Goal: Task Accomplishment & Management: Use online tool/utility

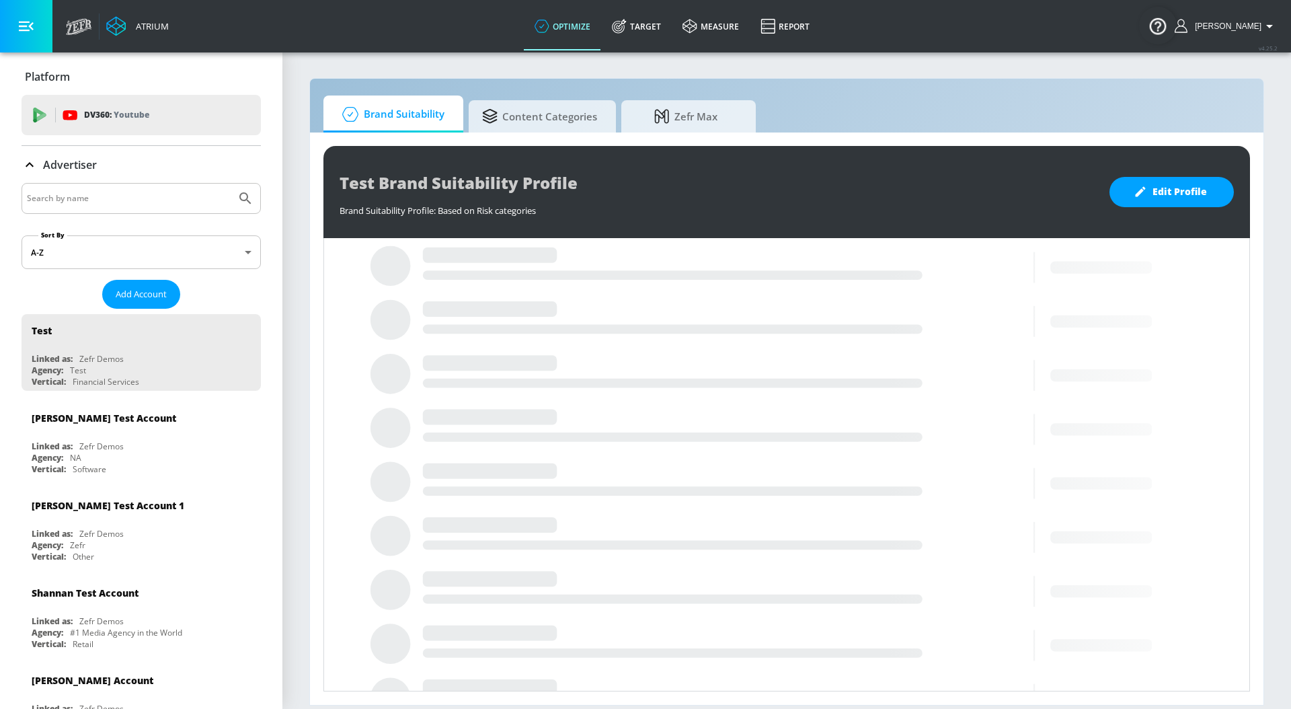
click at [138, 200] on input "Search by name" at bounding box center [129, 198] width 204 height 17
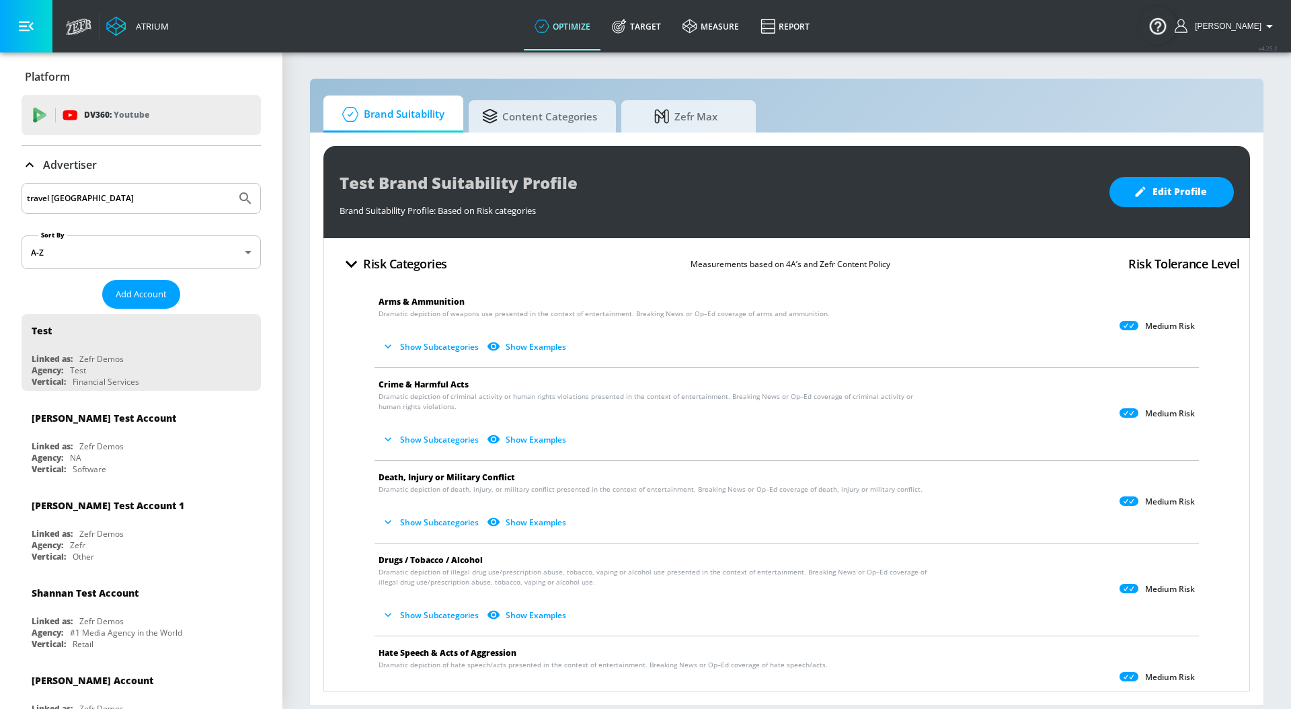
type input "travel [GEOGRAPHIC_DATA]"
click at [231, 184] on button "Submit Search" at bounding box center [246, 199] width 30 height 30
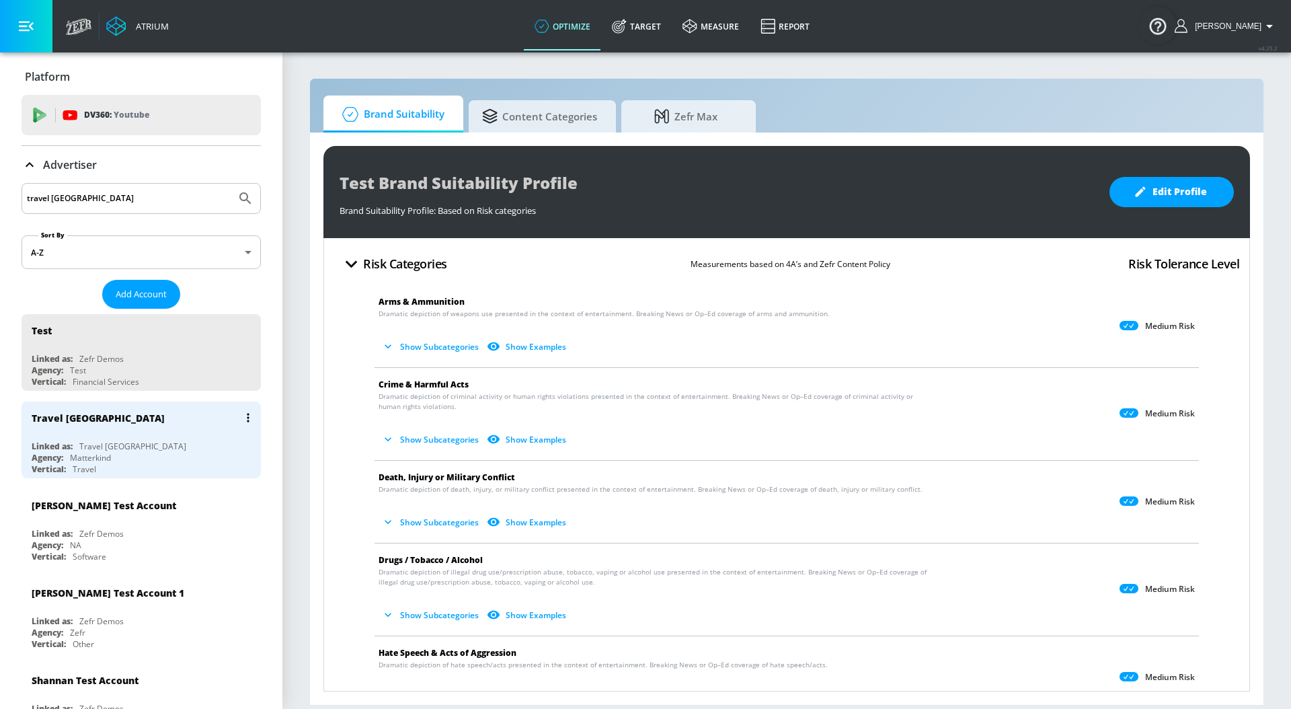
click at [161, 435] on div "Travel [GEOGRAPHIC_DATA] Linked as: Travel Alberta Agency: Matterkind Vertical:…" at bounding box center [141, 439] width 239 height 77
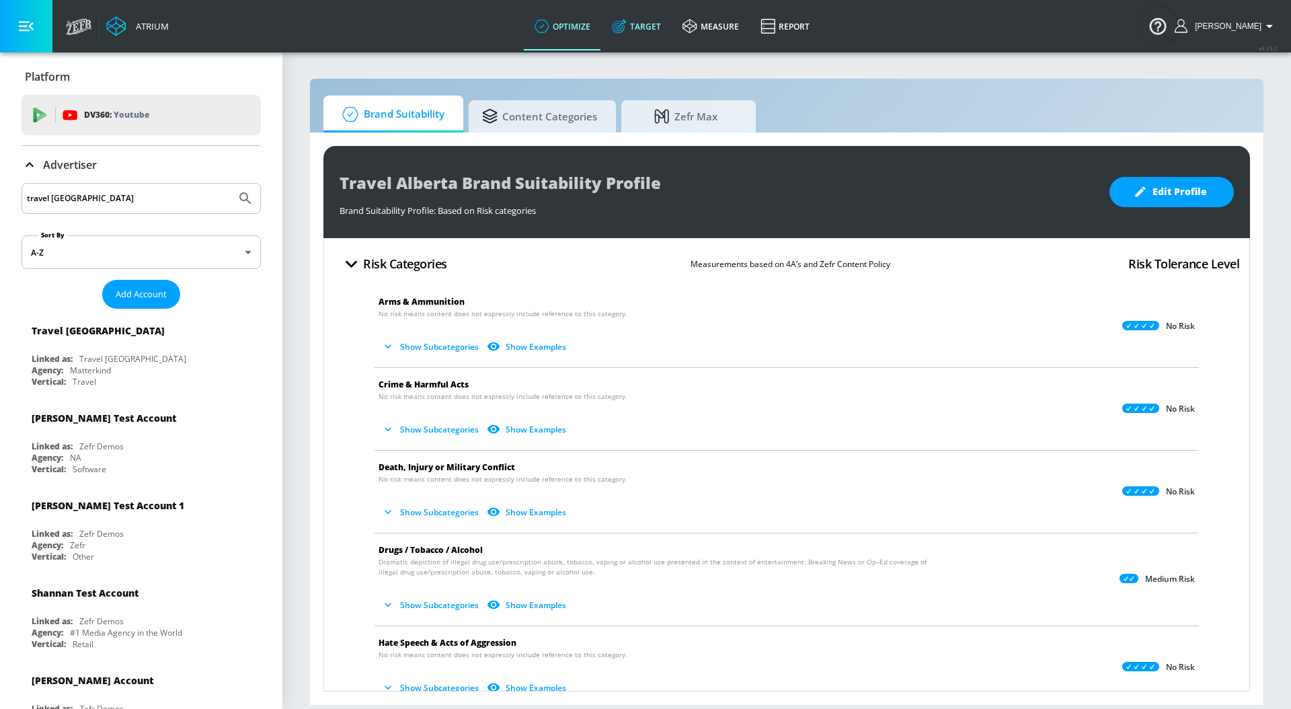
click at [625, 22] on icon at bounding box center [621, 23] width 8 height 8
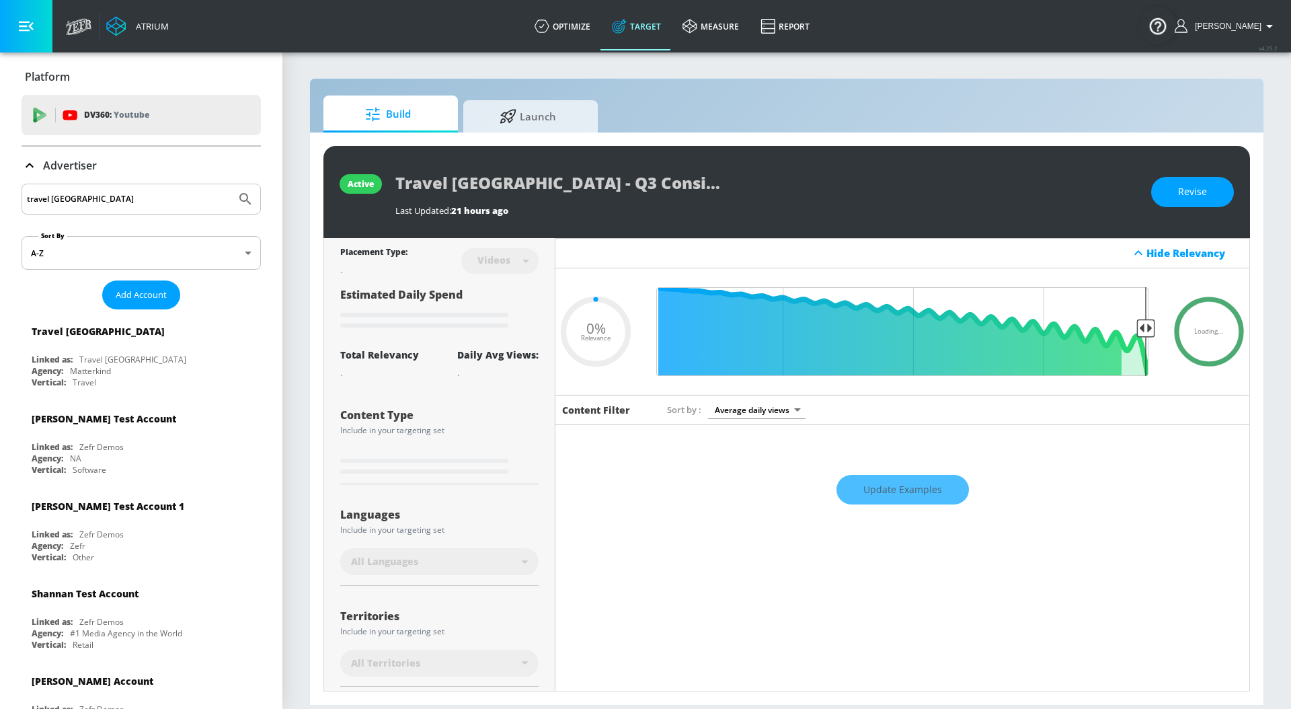
type input "0.05"
click at [528, 126] on span "Launch" at bounding box center [528, 114] width 102 height 32
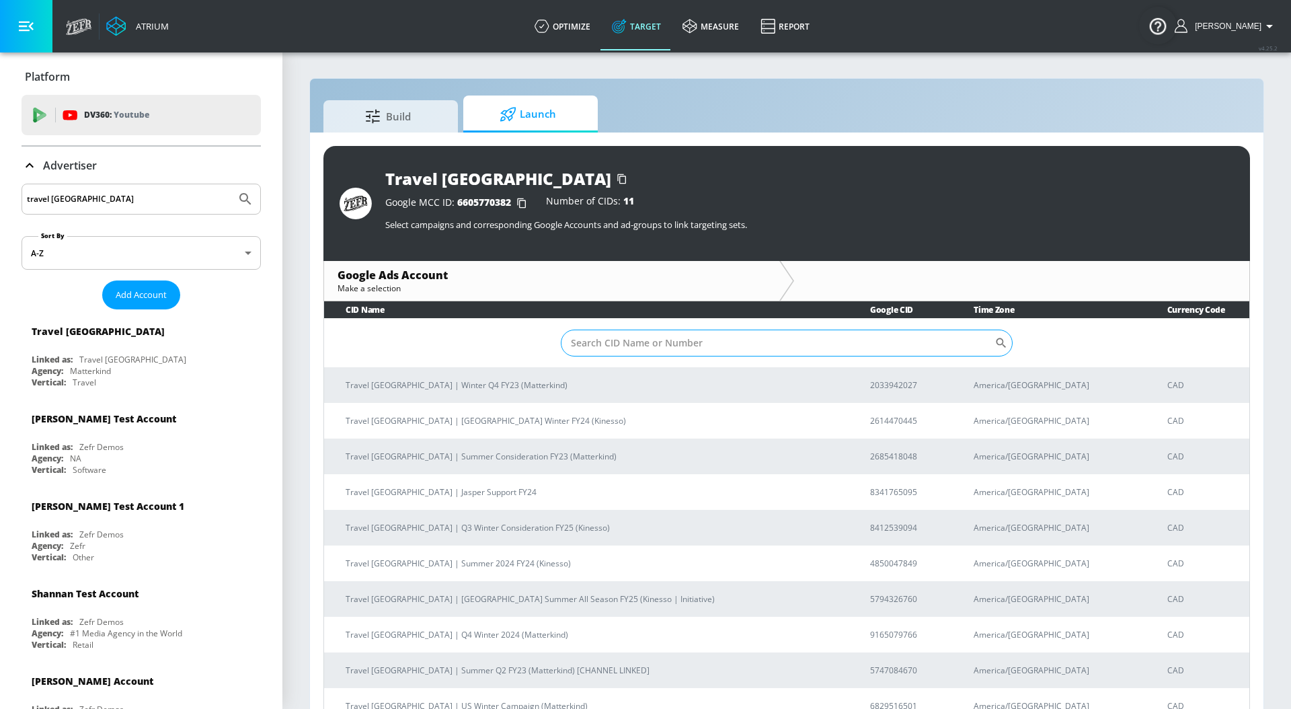
click at [630, 335] on input "Sort By" at bounding box center [778, 342] width 434 height 27
paste input "8412539094"
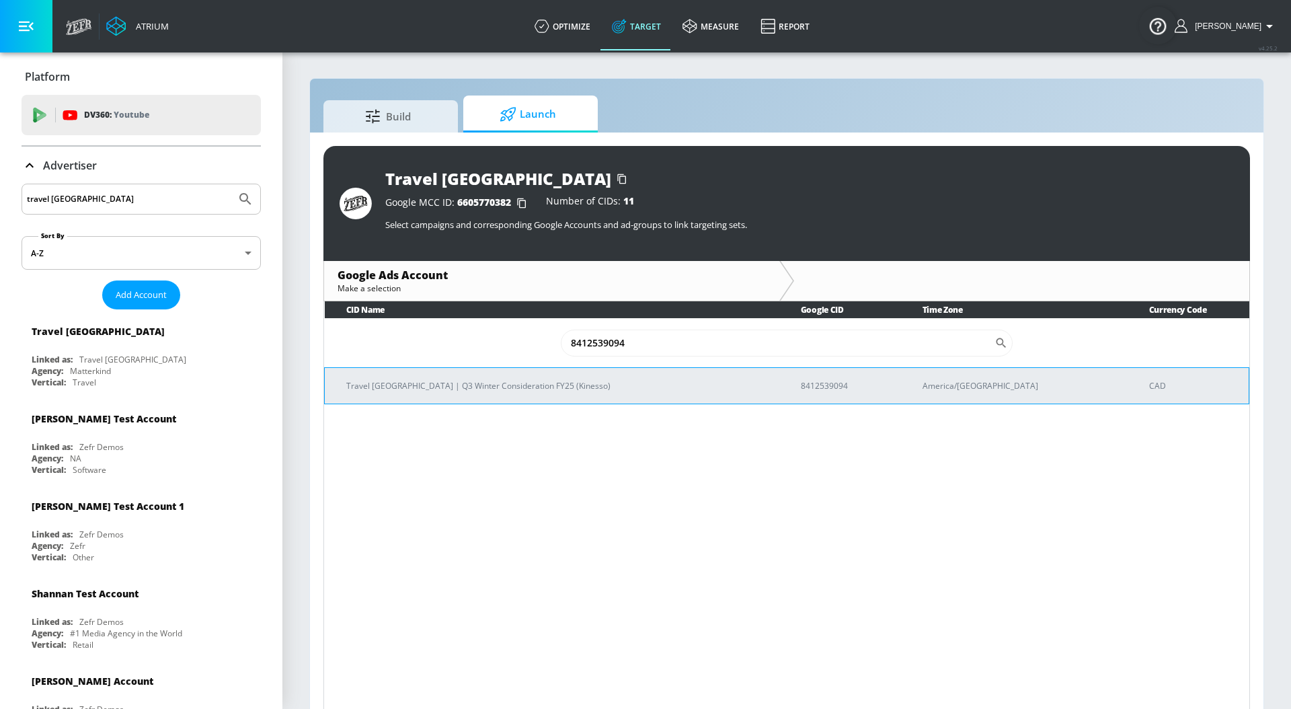
type input "8412539094"
click at [465, 383] on p "Travel [GEOGRAPHIC_DATA] | Q3 Winter Consideration FY25 (Kinesso)" at bounding box center [557, 386] width 422 height 14
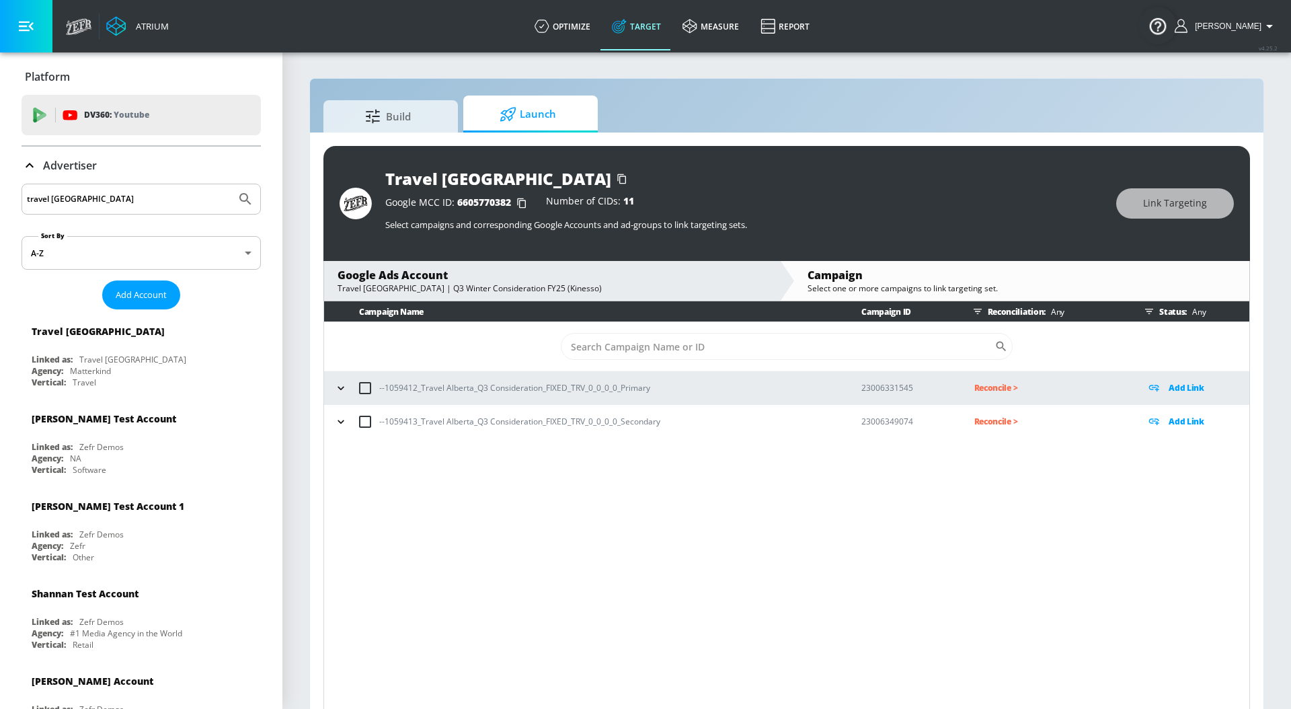
click at [337, 389] on icon "button" at bounding box center [340, 387] width 13 height 13
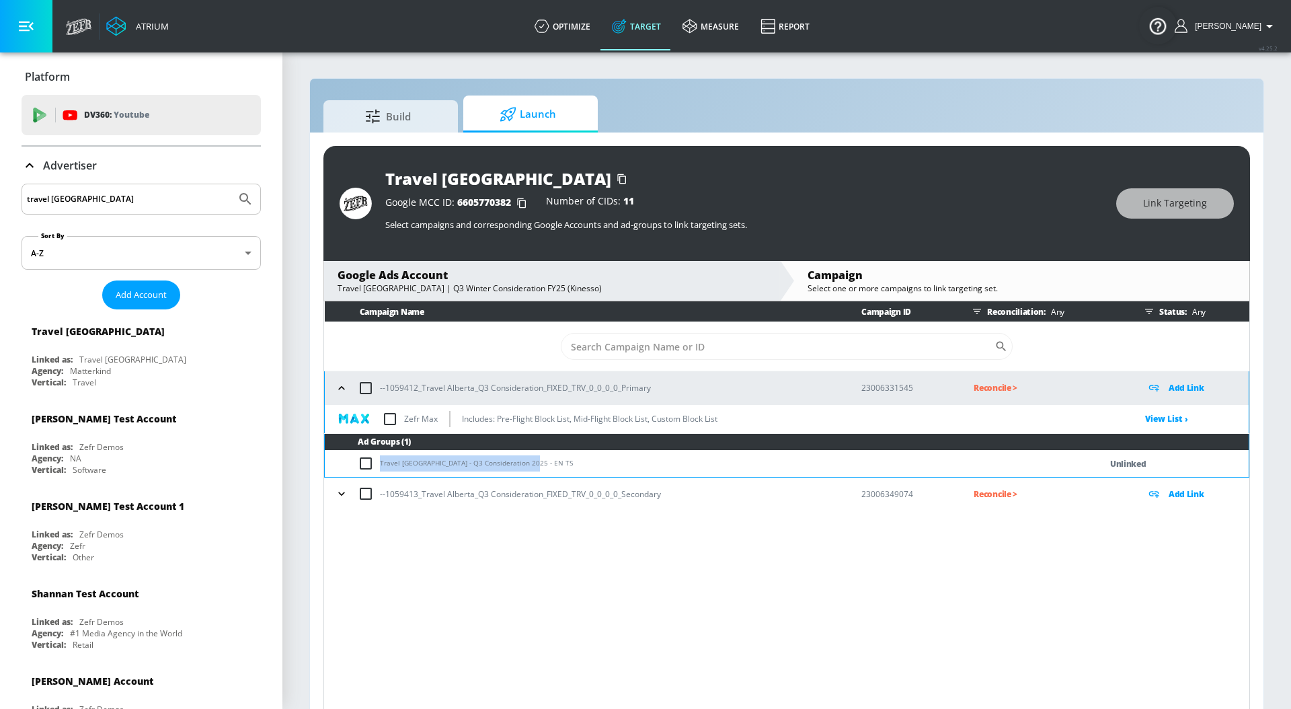
drag, startPoint x: 534, startPoint y: 460, endPoint x: 376, endPoint y: 463, distance: 158.0
click at [376, 463] on td "Travel [GEOGRAPHIC_DATA] - Q3 Consideration 2025 - EN TS" at bounding box center [699, 463] width 748 height 26
copy td "Travel [GEOGRAPHIC_DATA] - Q3 Consideration 2025 - EN TS"
click at [362, 461] on input "checkbox" at bounding box center [369, 463] width 22 height 16
checkbox input "true"
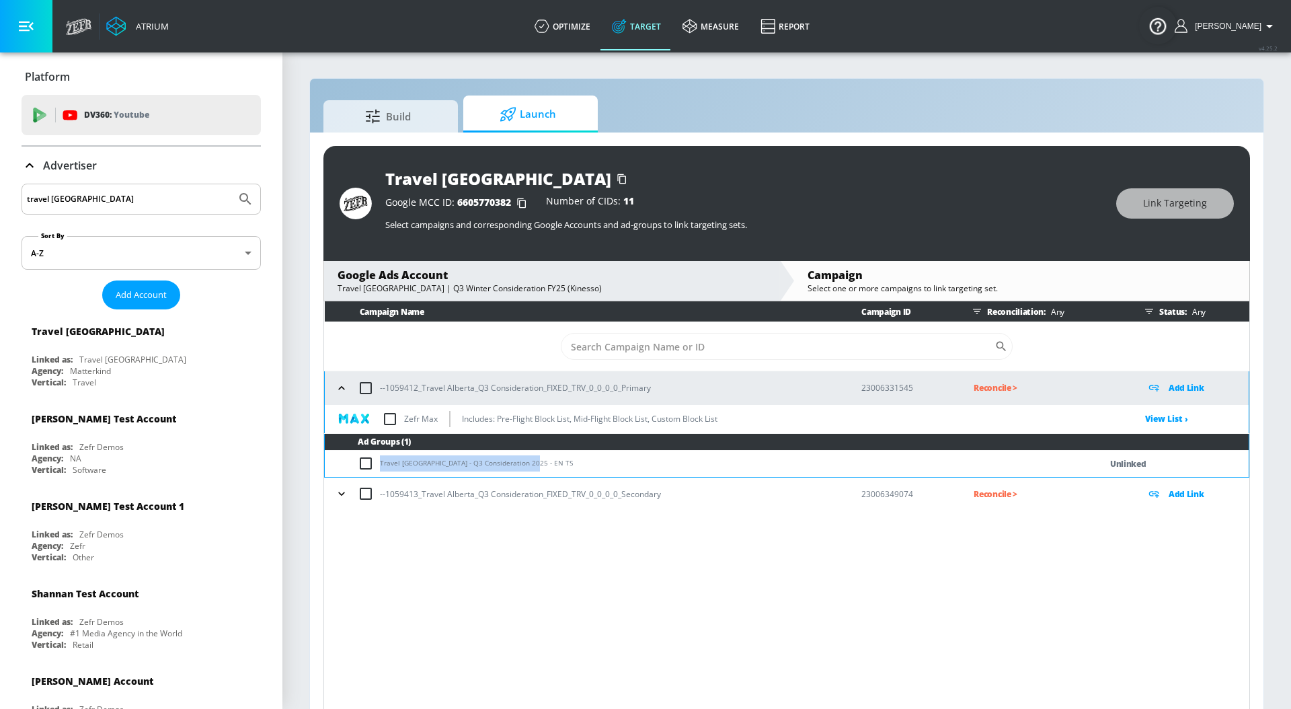
checkbox input "true"
click at [1181, 214] on button "Link Targeting" at bounding box center [1175, 203] width 118 height 30
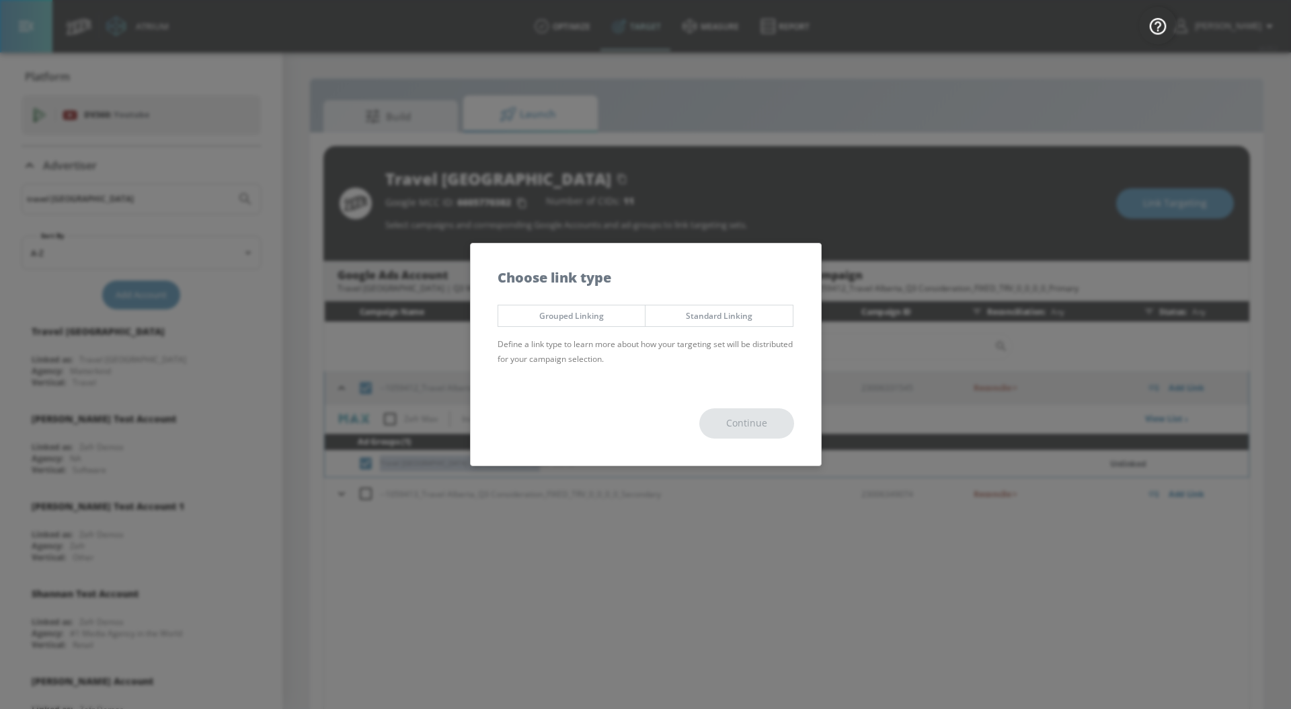
click at [745, 313] on span "Standard Linking" at bounding box center [719, 316] width 127 height 14
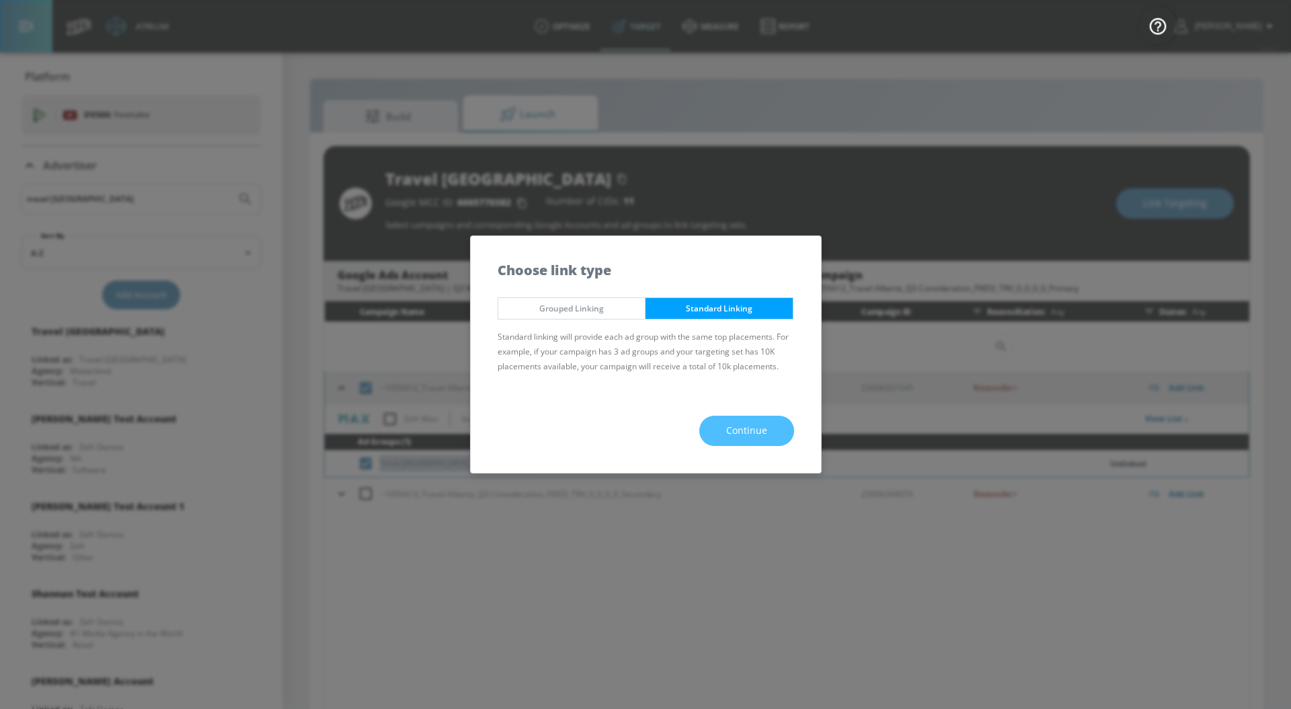
click at [725, 422] on button "Continue" at bounding box center [746, 431] width 95 height 30
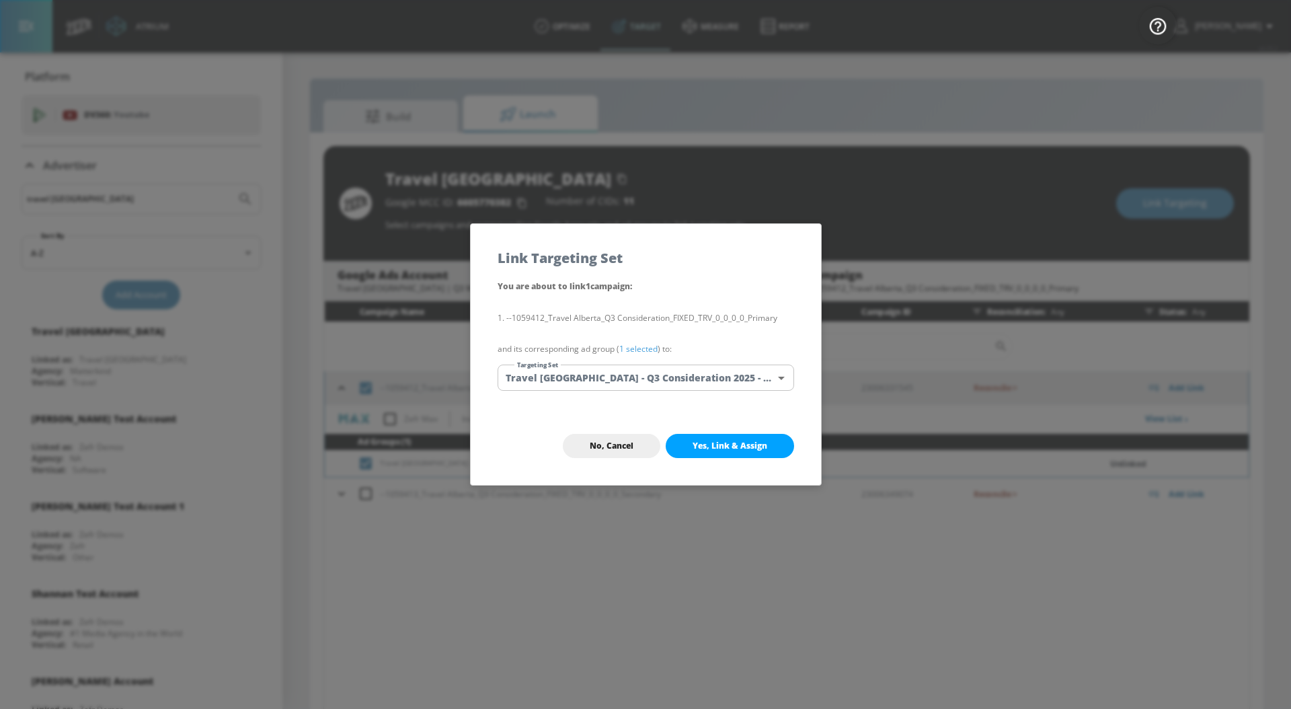
click at [635, 346] on link "1 selected" at bounding box center [638, 348] width 38 height 11
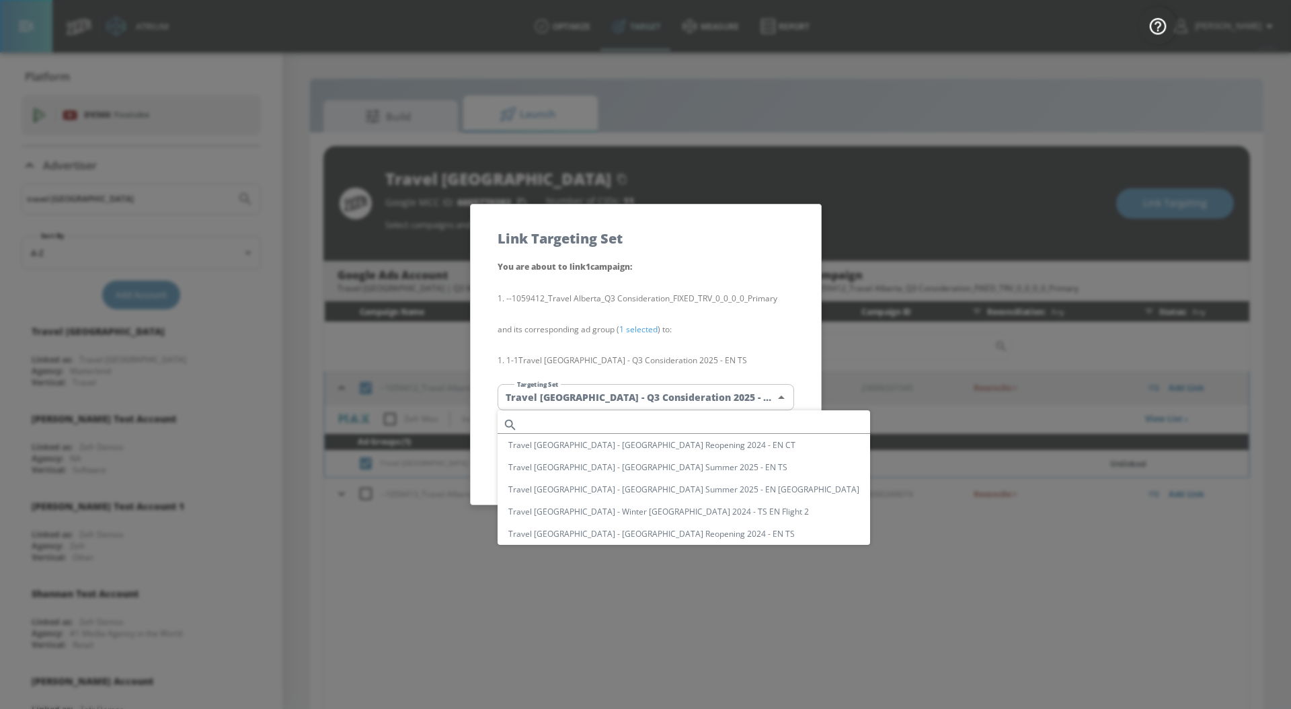
click at [633, 393] on body "Atrium optimize Target measure Report optimize Target measure Report v 4.25.2 […" at bounding box center [645, 364] width 1291 height 728
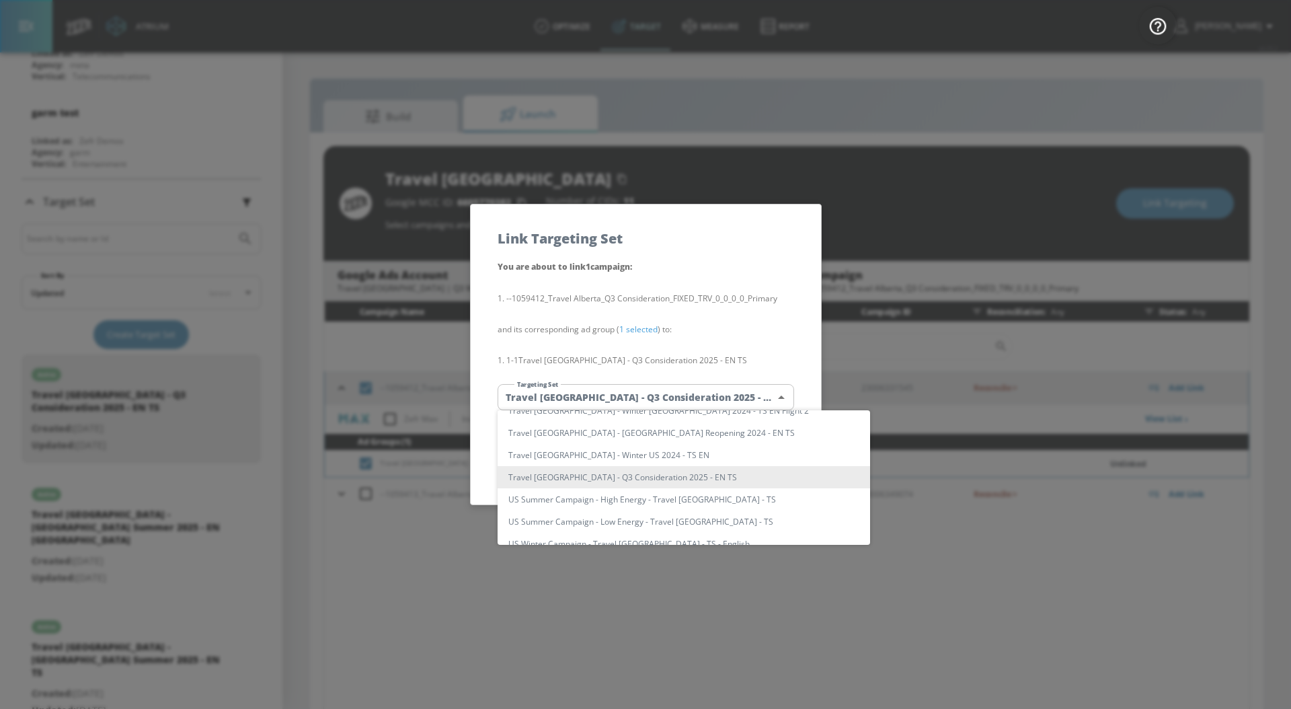
click at [678, 475] on li "Travel [GEOGRAPHIC_DATA] - Q3 Consideration 2025 - EN TS" at bounding box center [684, 477] width 372 height 22
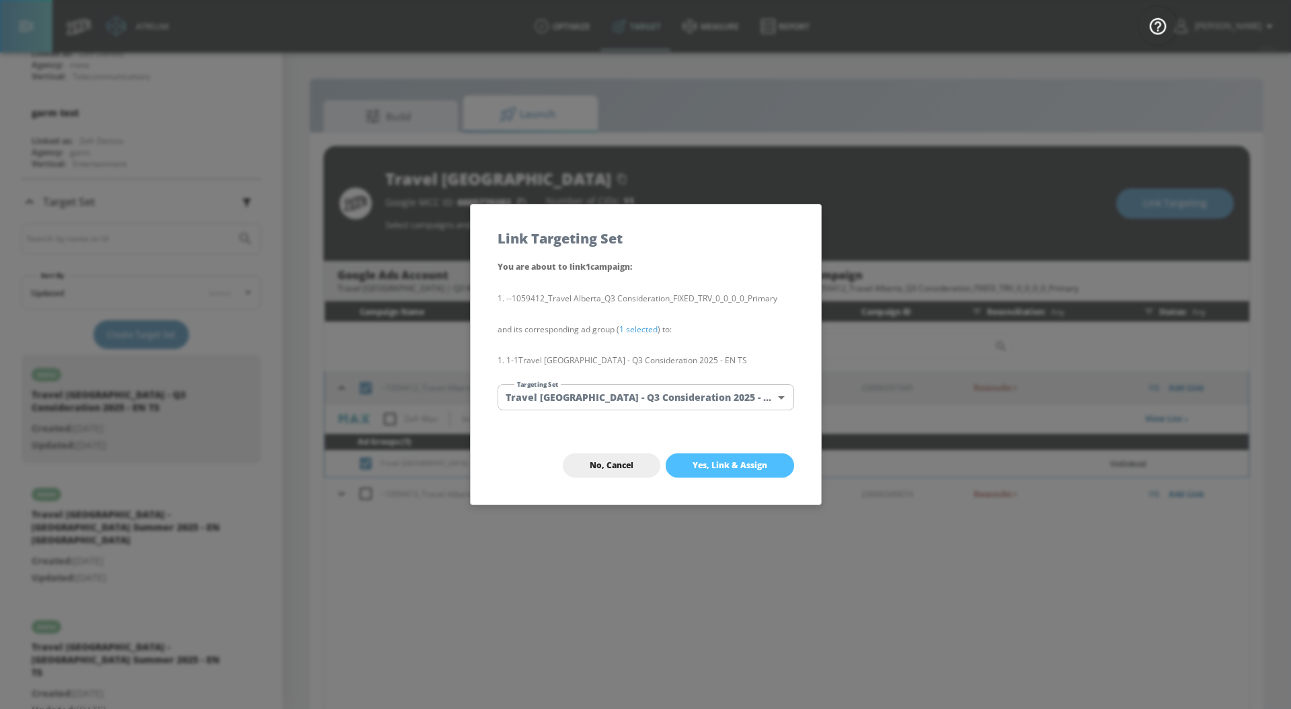
click at [718, 473] on button "Yes, Link & Assign" at bounding box center [730, 465] width 128 height 24
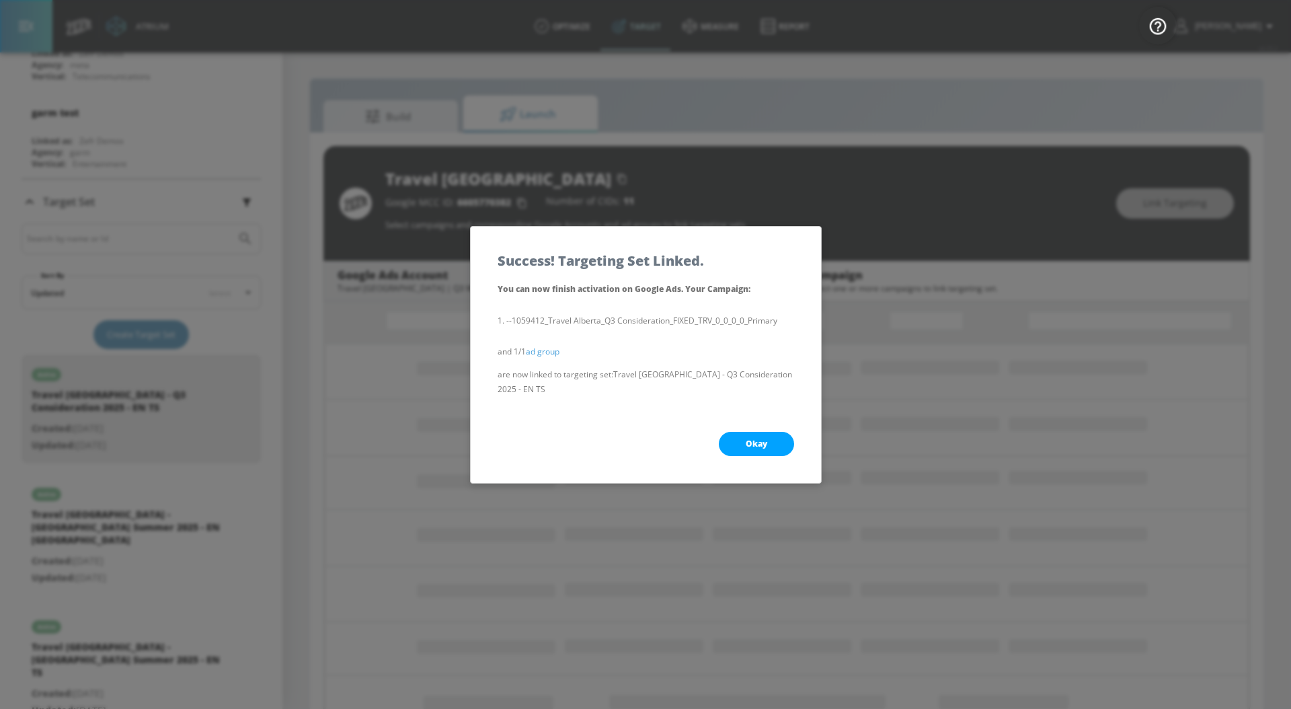
click at [738, 442] on button "Okay" at bounding box center [756, 444] width 75 height 24
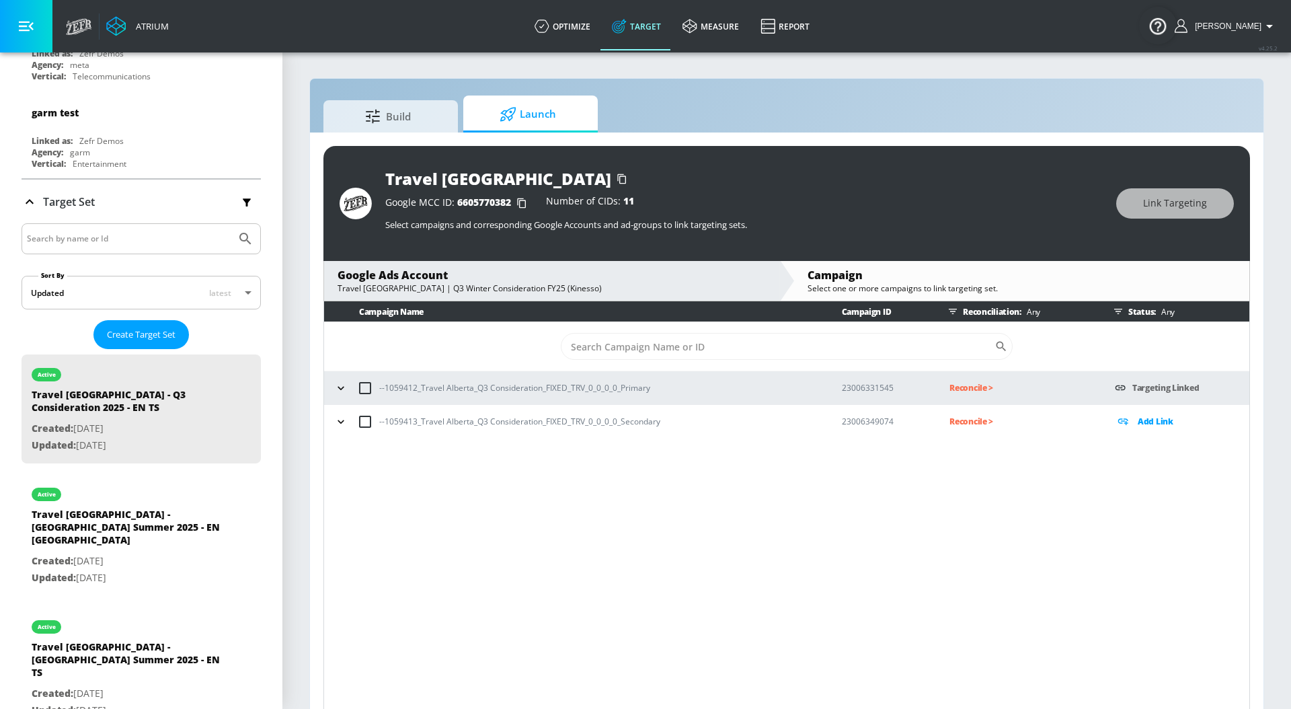
click at [341, 423] on icon "button" at bounding box center [340, 421] width 13 height 13
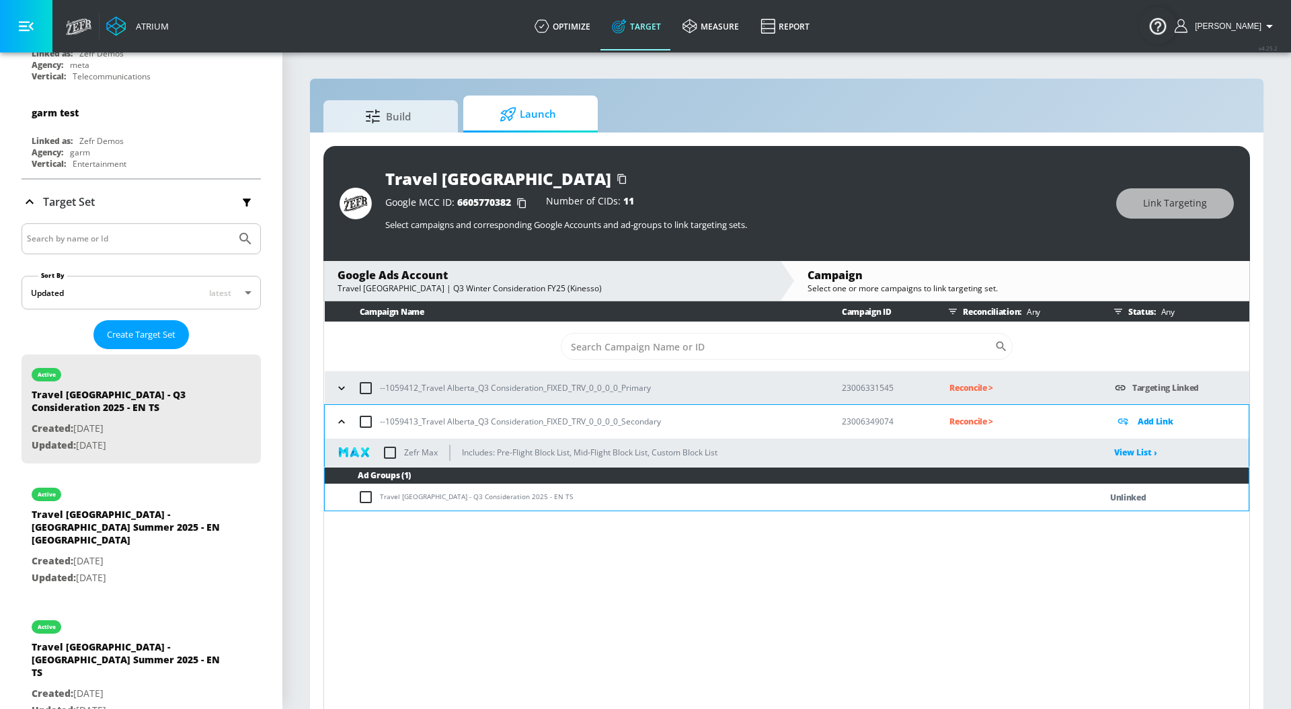
click at [539, 494] on td "Travel [GEOGRAPHIC_DATA] - Q3 Consideration 2025 - EN TS" at bounding box center [699, 497] width 748 height 26
click at [368, 498] on input "checkbox" at bounding box center [369, 497] width 22 height 16
checkbox input "true"
drag, startPoint x: 556, startPoint y: 490, endPoint x: 379, endPoint y: 498, distance: 177.7
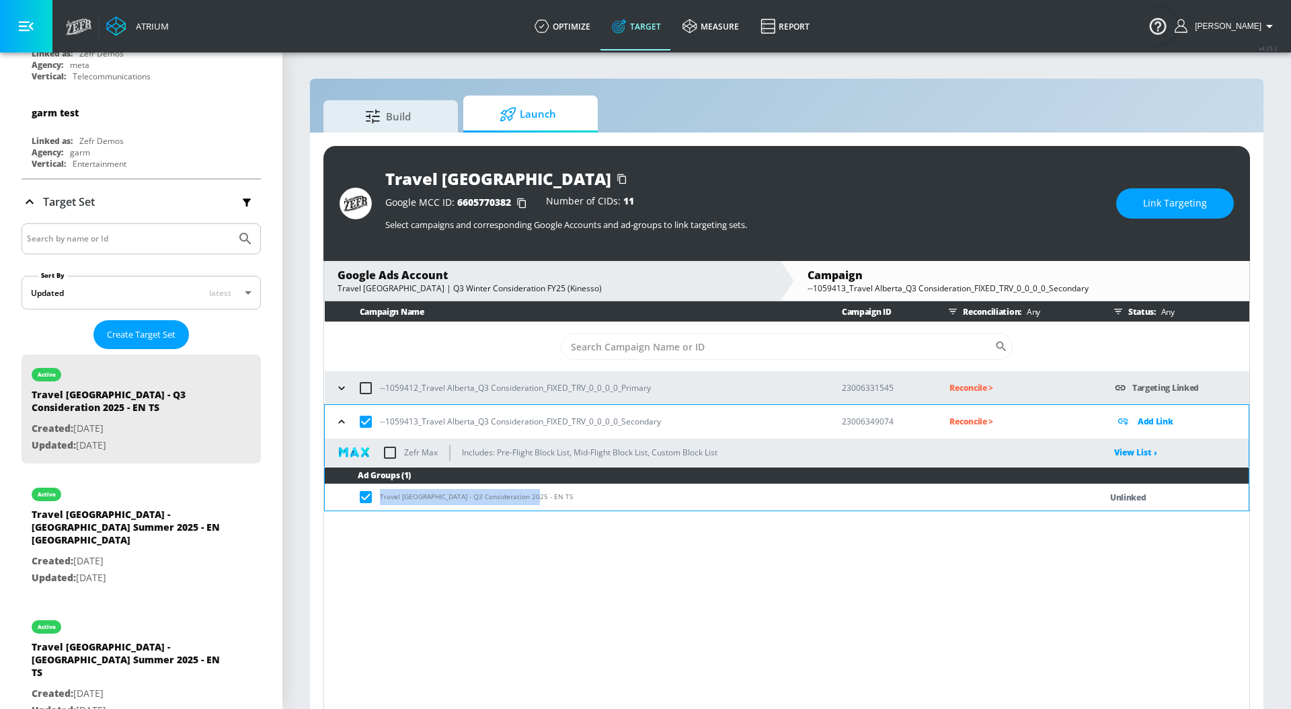
click at [379, 498] on td "Travel [GEOGRAPHIC_DATA] - Q3 Consideration 2025 - EN TS" at bounding box center [699, 497] width 748 height 26
copy td "Travel [GEOGRAPHIC_DATA] - Q3 Consideration 2025 - EN TS"
click at [1200, 218] on div "Travel [GEOGRAPHIC_DATA] Google MCC ID: 6605770382 Number of CIDs: 11 Select ca…" at bounding box center [786, 203] width 927 height 115
click at [1192, 212] on button "Link Targeting" at bounding box center [1175, 203] width 118 height 30
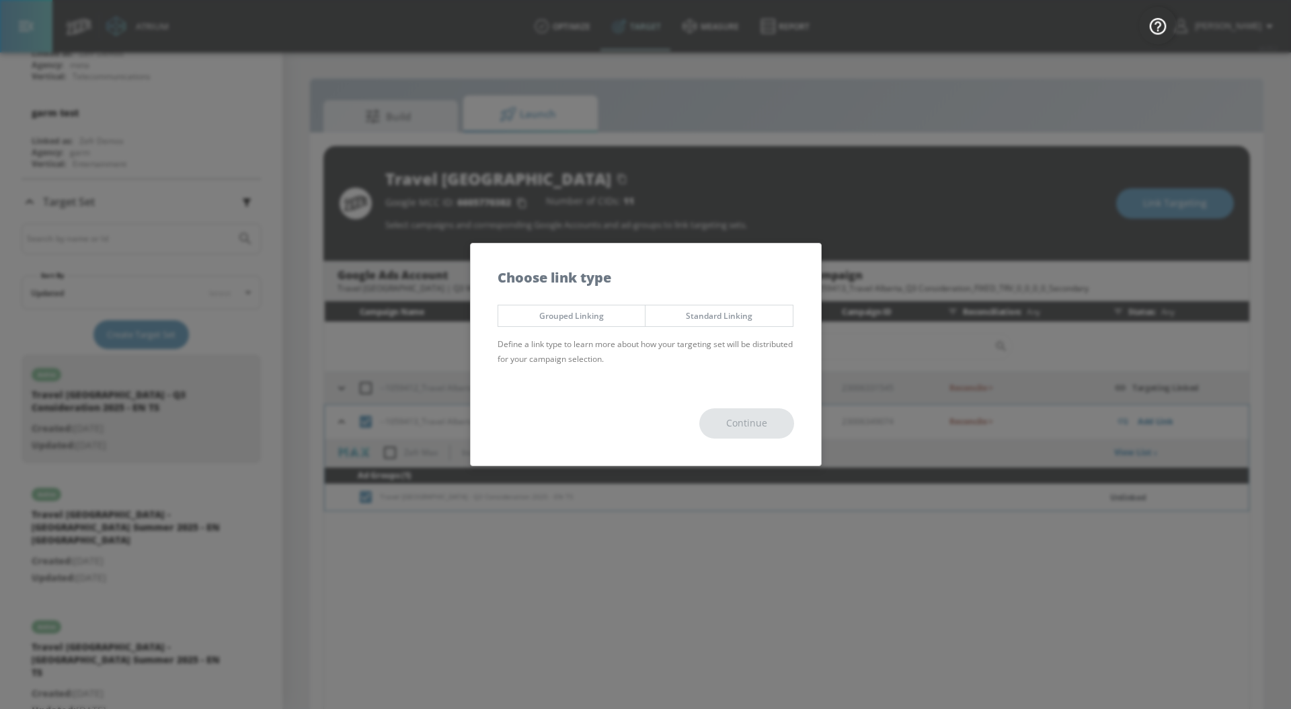
click at [764, 315] on span "Standard Linking" at bounding box center [719, 316] width 127 height 14
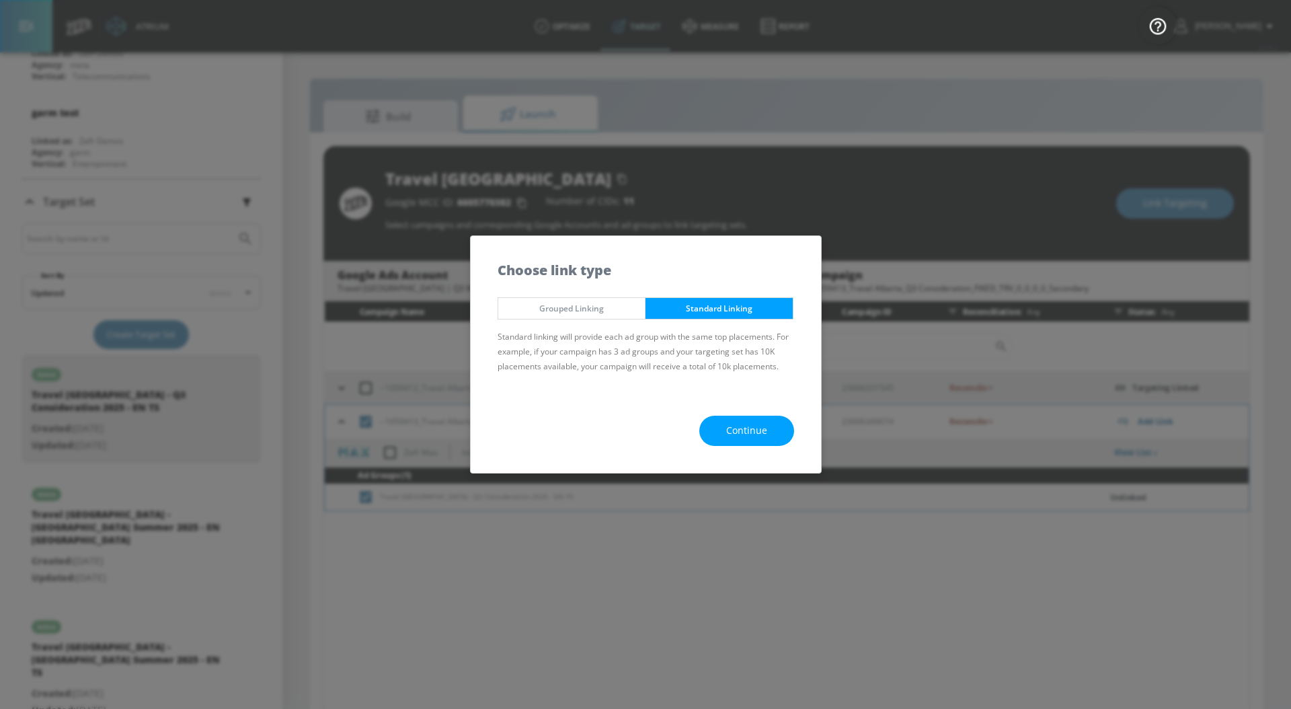
click at [727, 428] on span "Continue" at bounding box center [746, 430] width 41 height 17
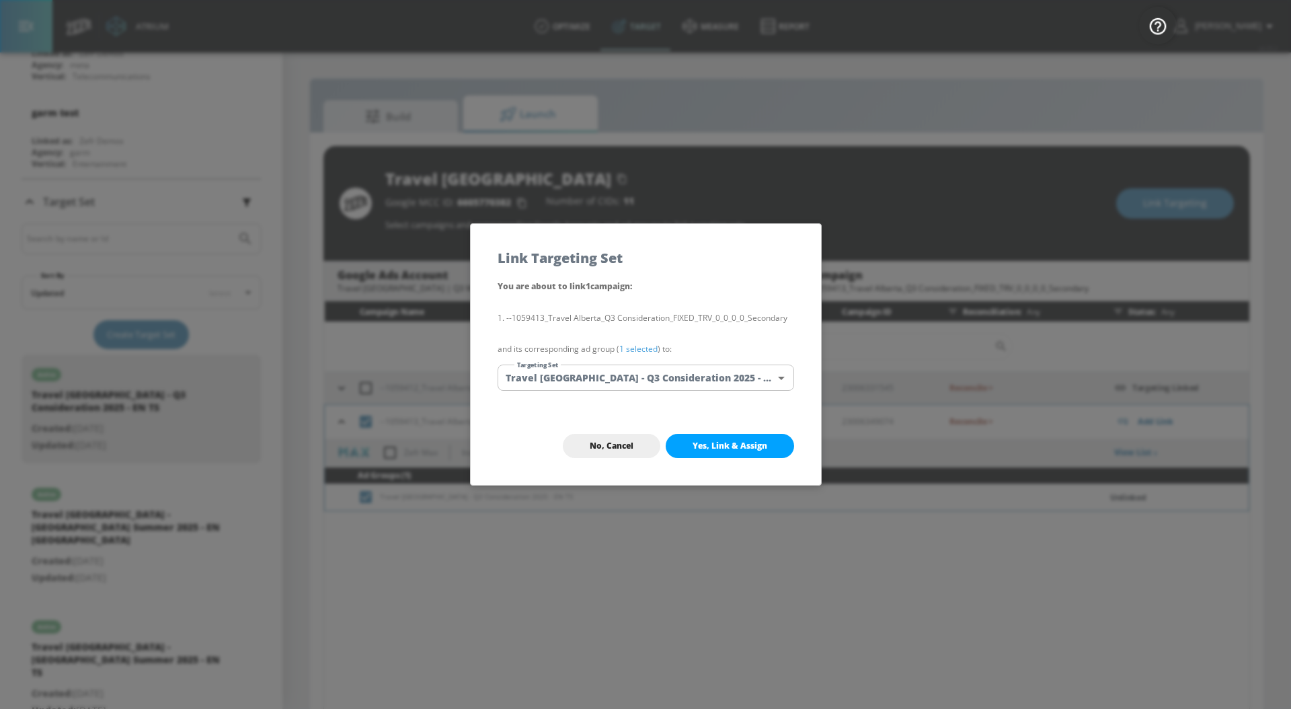
click at [635, 349] on link "1 selected" at bounding box center [638, 348] width 38 height 11
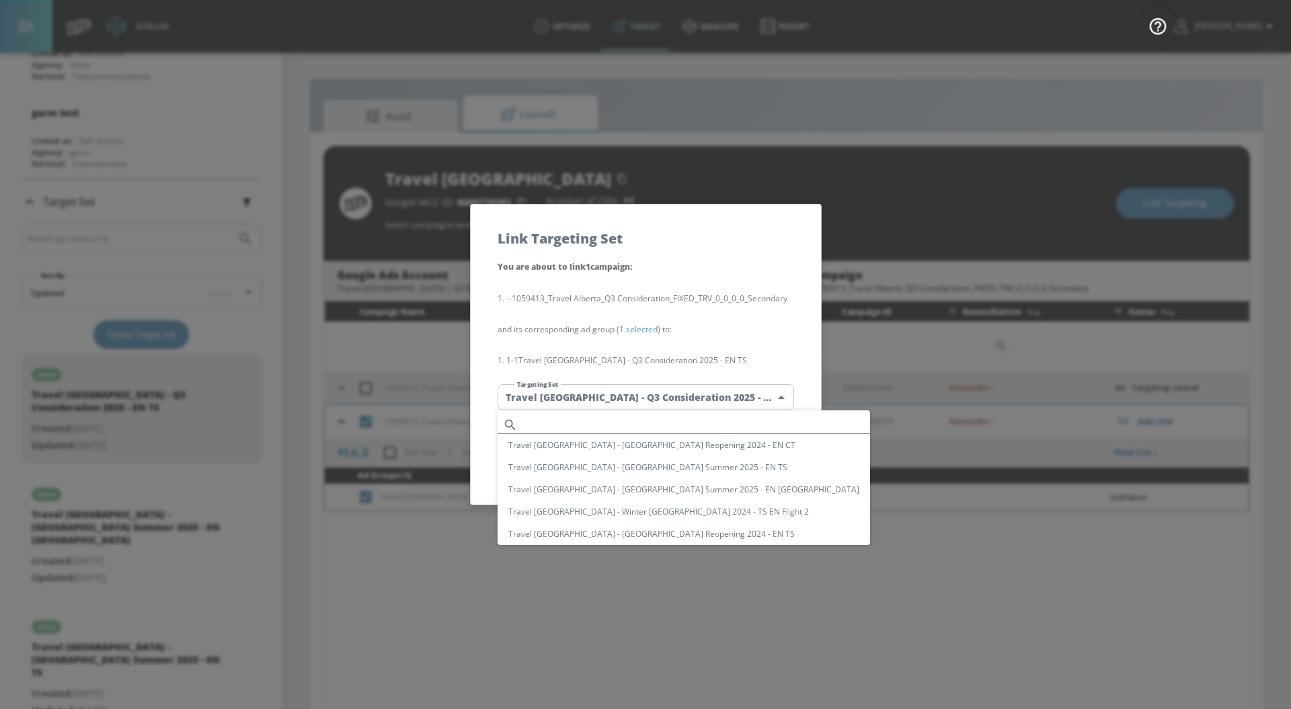
click at [635, 395] on body "Atrium optimize Target measure Report optimize Target measure Report v 4.25.2 […" at bounding box center [645, 364] width 1291 height 728
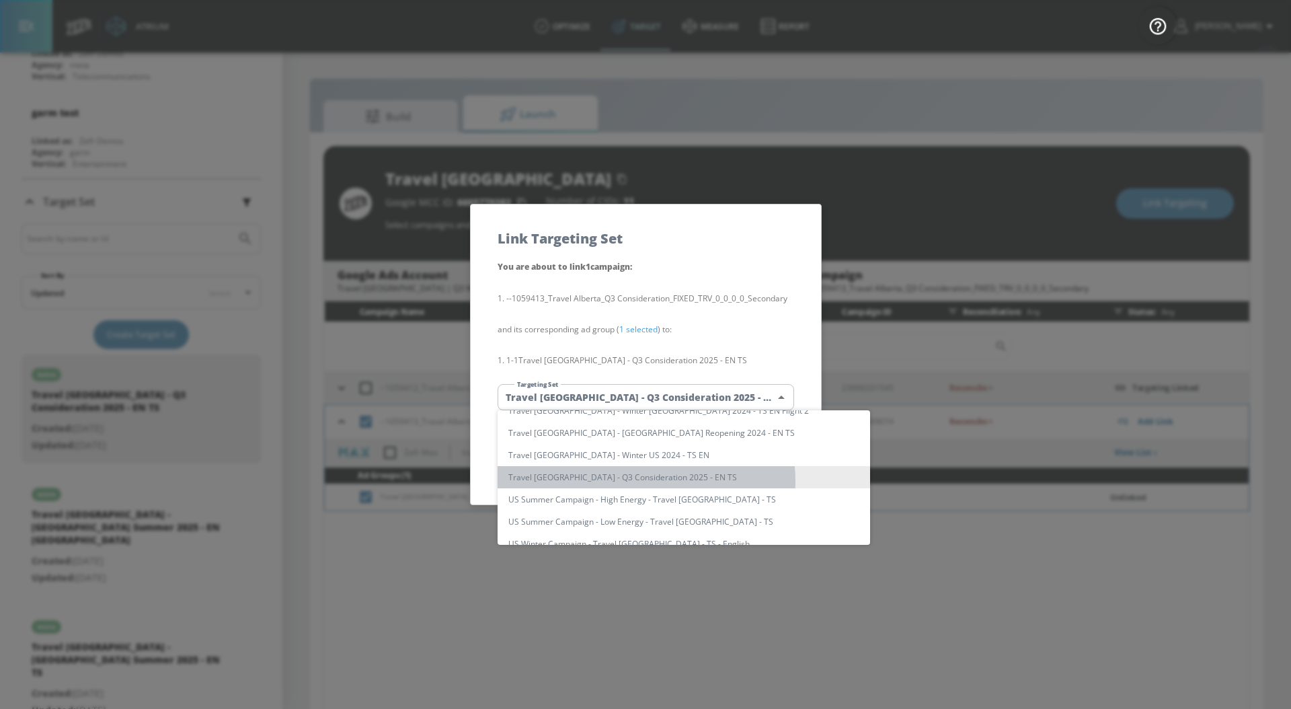
click at [642, 481] on li "Travel [GEOGRAPHIC_DATA] - Q3 Consideration 2025 - EN TS" at bounding box center [684, 477] width 372 height 22
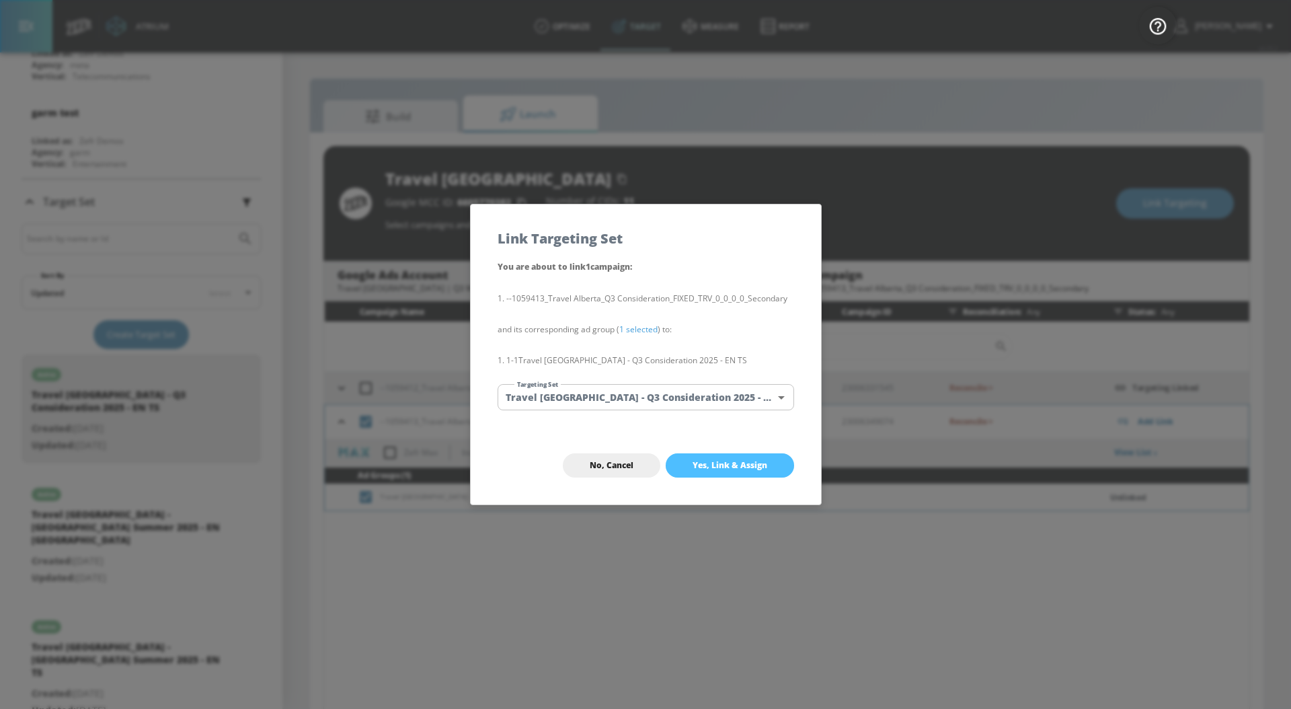
click at [697, 465] on span "Yes, Link & Assign" at bounding box center [730, 465] width 75 height 11
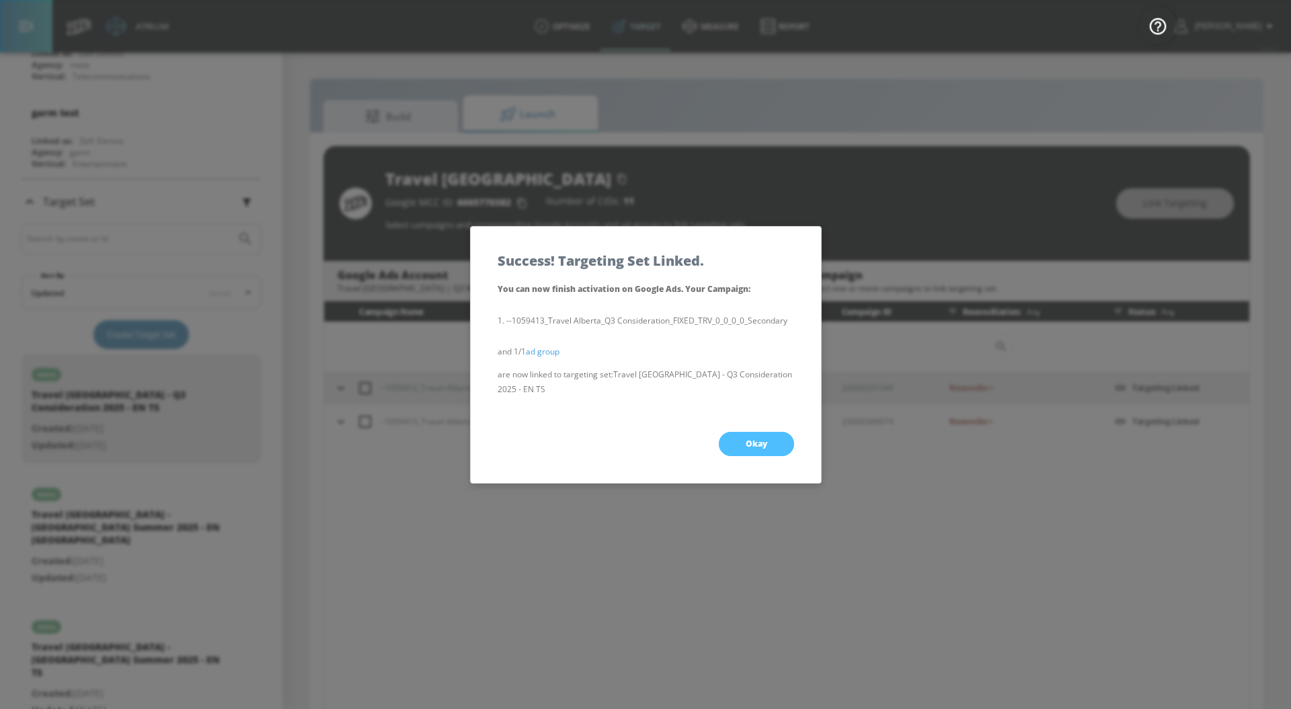
click at [736, 434] on button "Okay" at bounding box center [756, 444] width 75 height 24
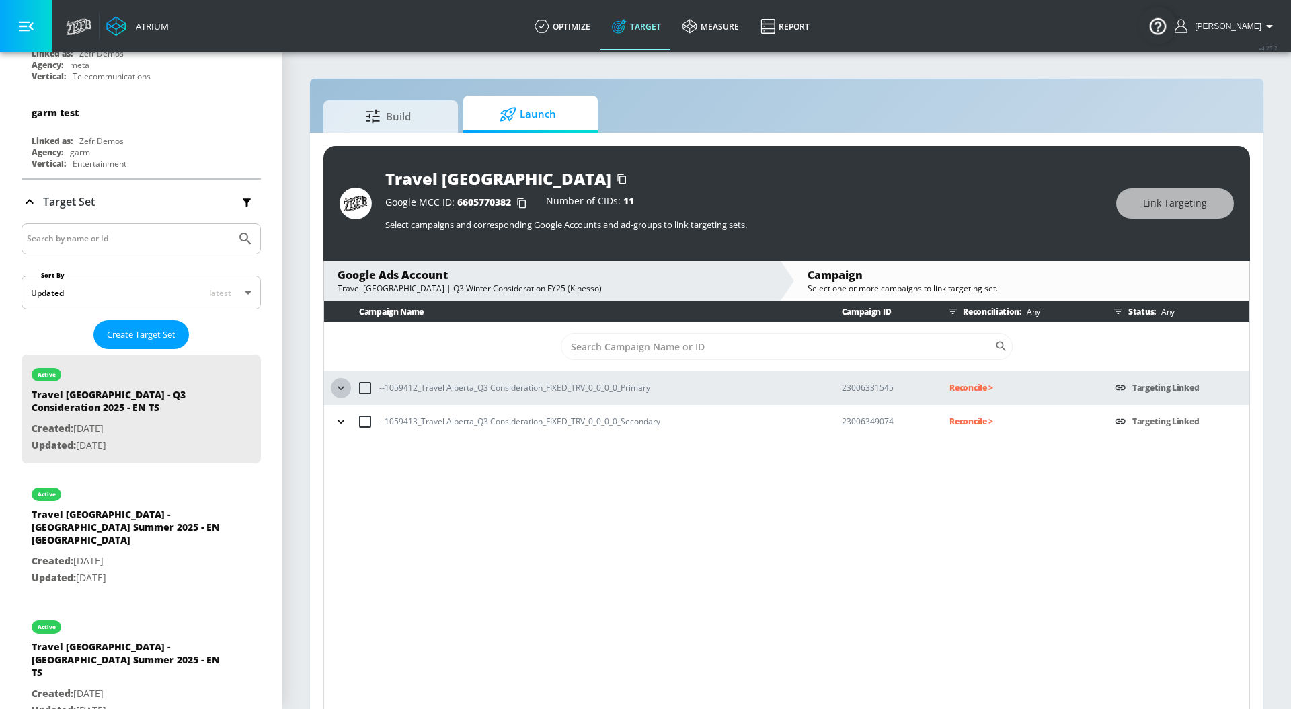
click at [342, 389] on icon "button" at bounding box center [340, 387] width 13 height 13
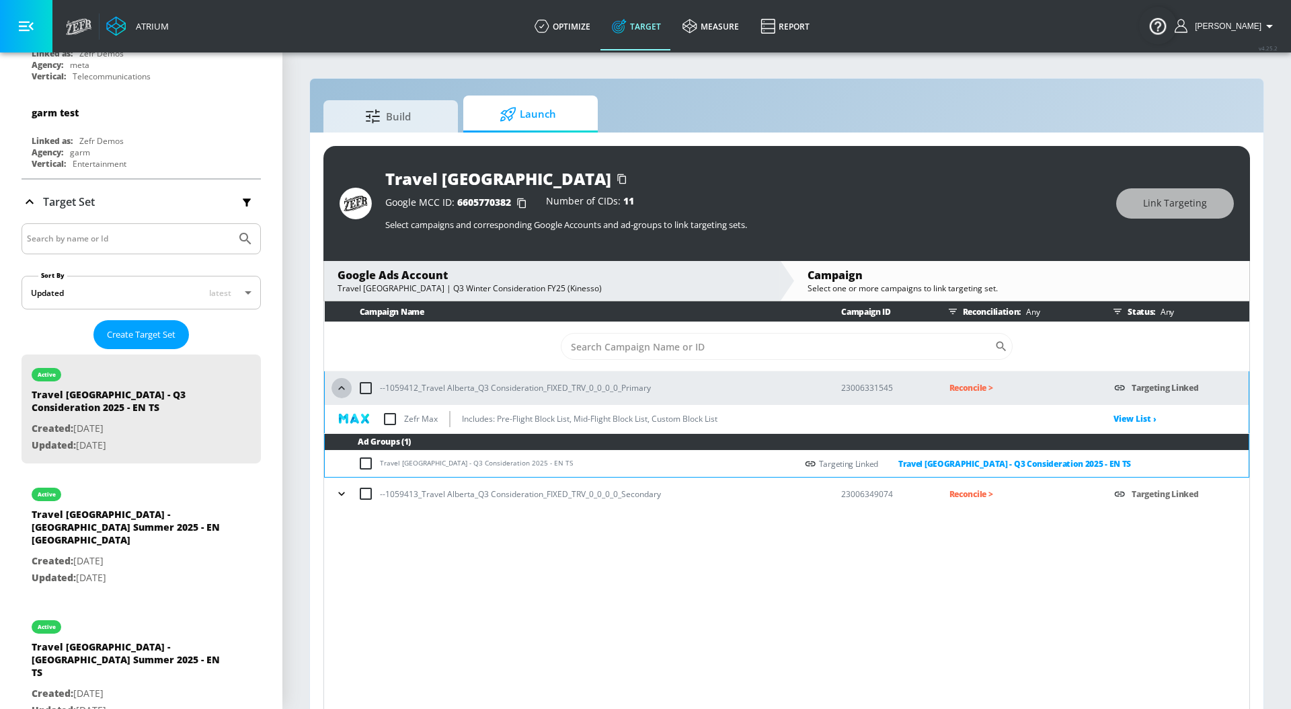
click at [342, 389] on icon "button" at bounding box center [341, 387] width 13 height 13
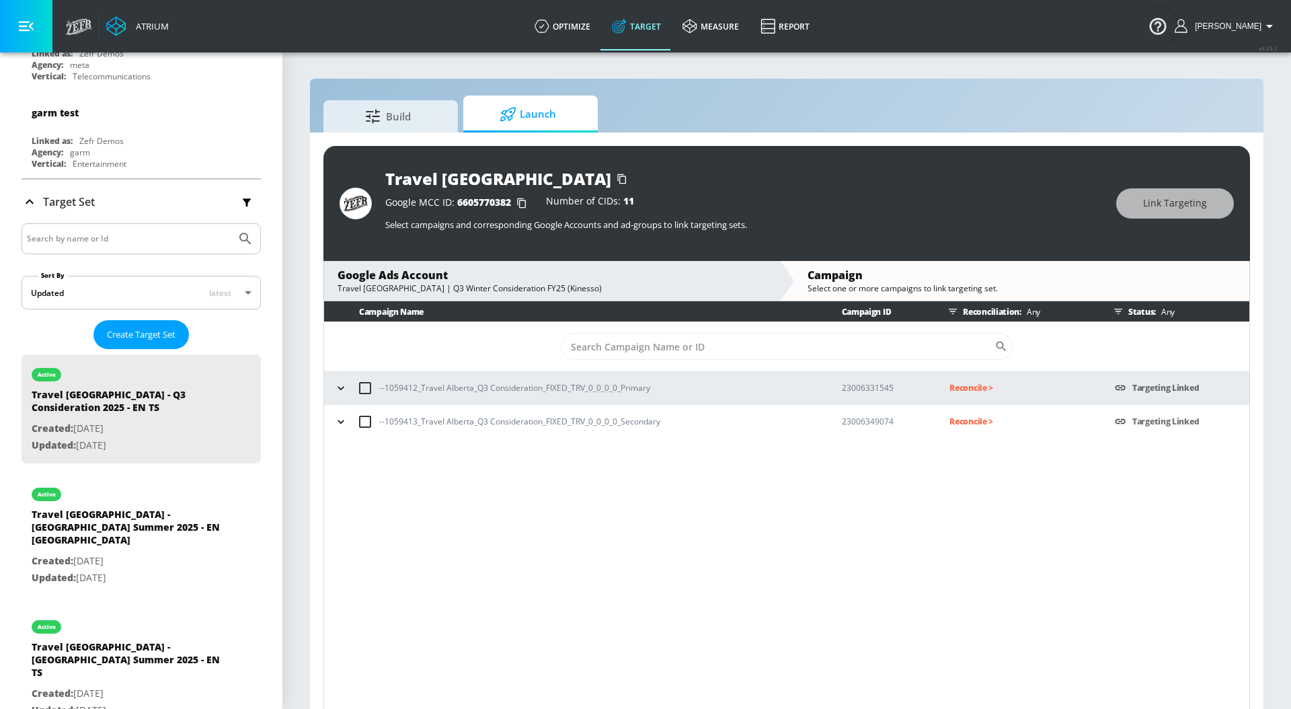
click at [982, 382] on p "Reconcile >" at bounding box center [1021, 387] width 144 height 15
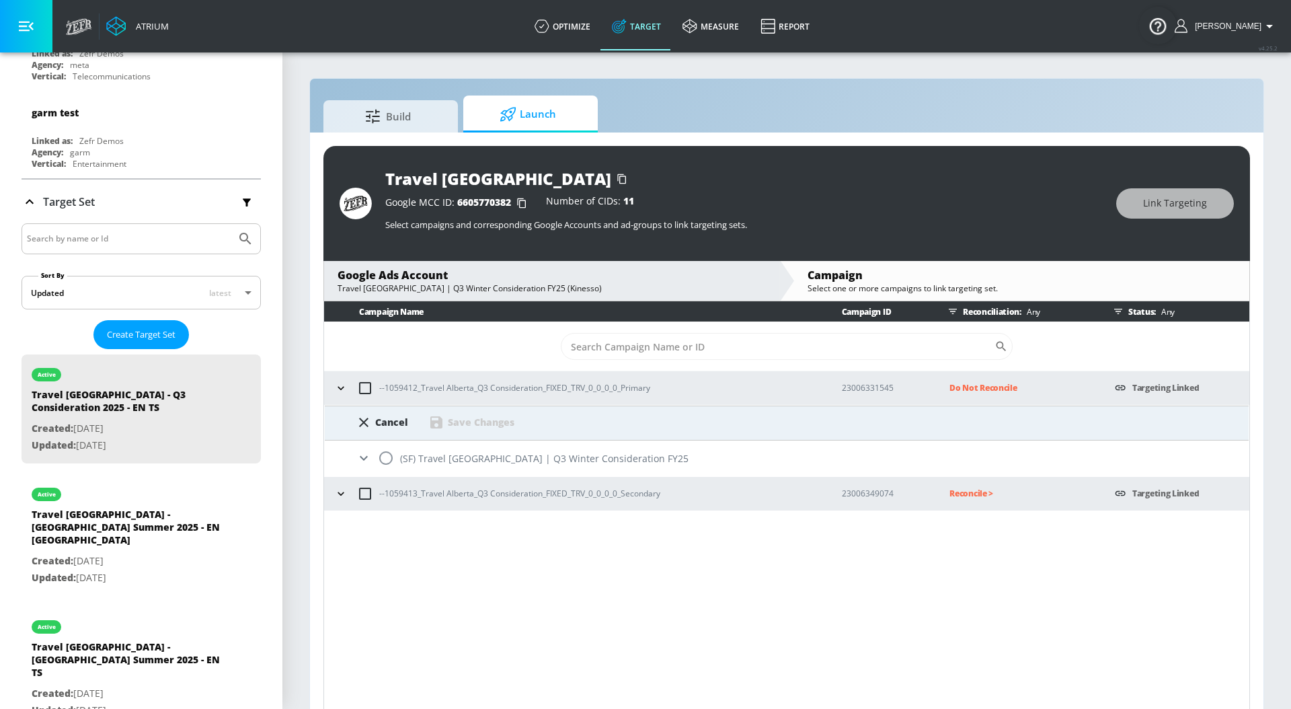
click at [393, 461] on input "radio" at bounding box center [386, 458] width 28 height 28
radio input "true"
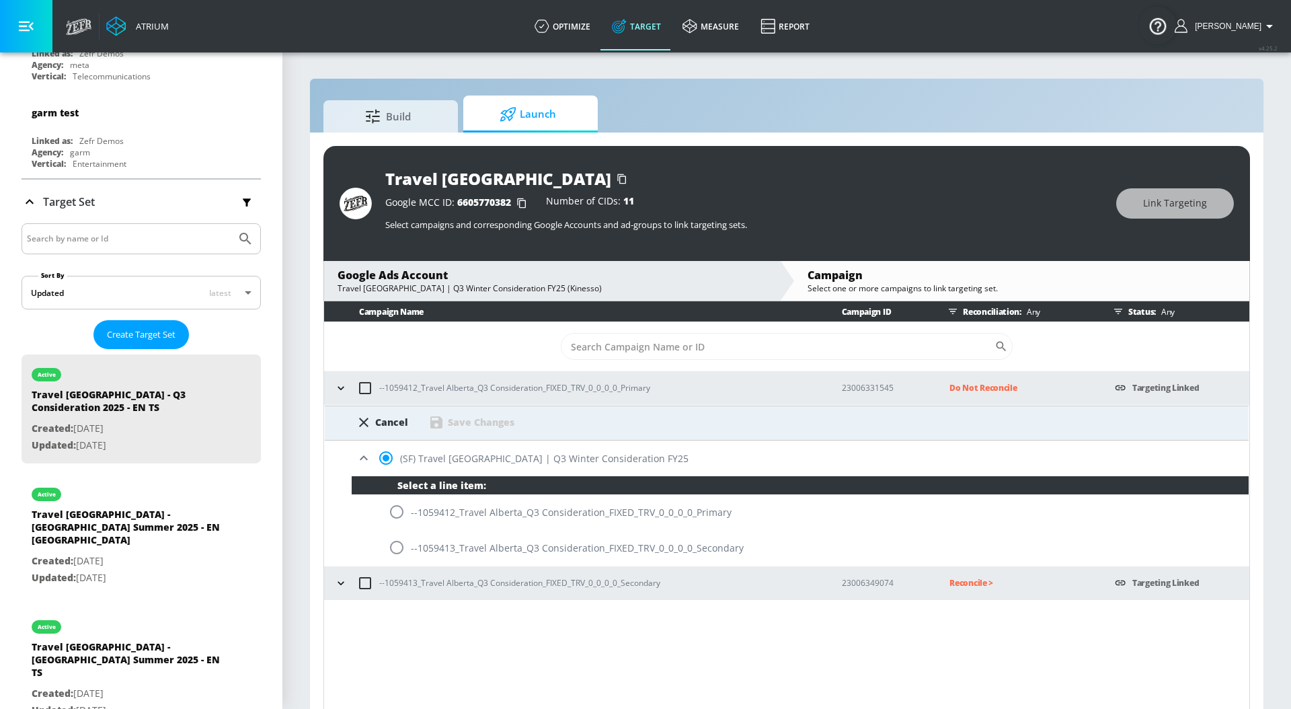
click at [392, 513] on input "radio" at bounding box center [397, 512] width 28 height 28
radio input "true"
click at [474, 416] on div "Save Changes" at bounding box center [481, 422] width 67 height 13
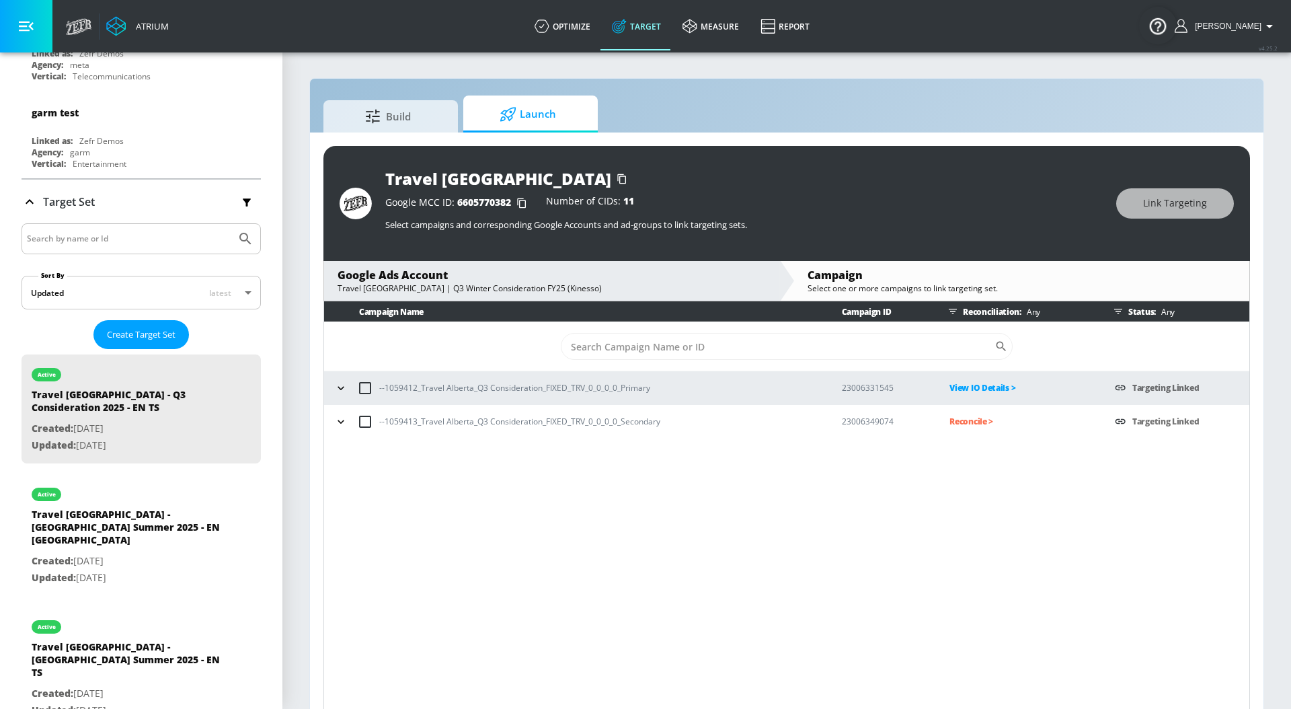
click at [963, 423] on p "Reconcile >" at bounding box center [1021, 421] width 144 height 15
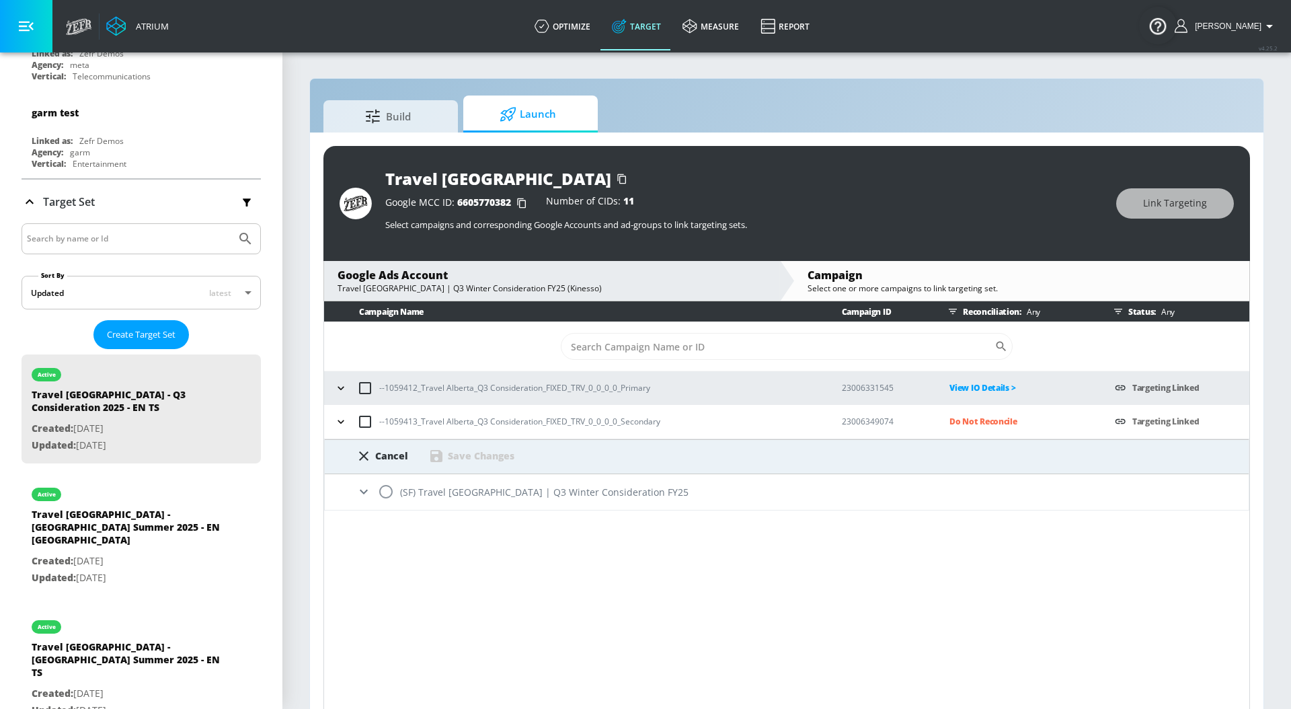
click at [391, 491] on input "radio" at bounding box center [386, 491] width 28 height 28
radio input "true"
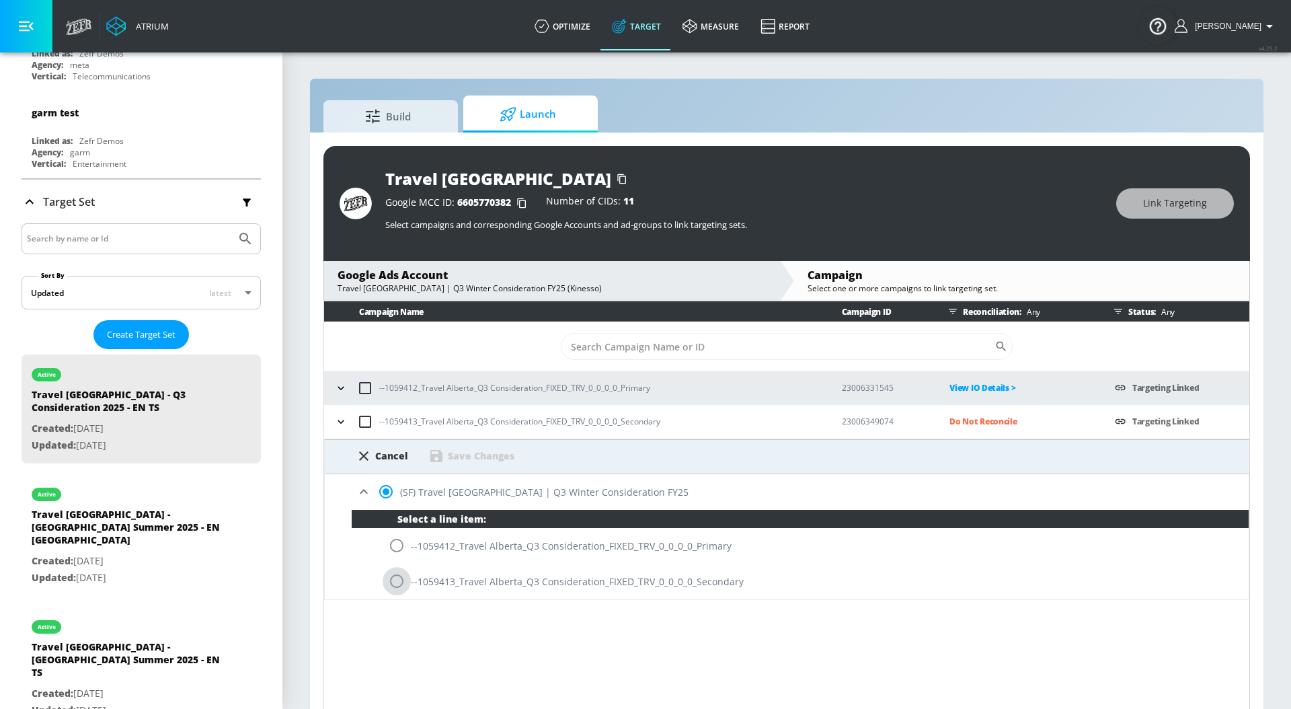
click at [400, 581] on input "radio" at bounding box center [397, 581] width 28 height 28
radio input "true"
click at [488, 459] on div "Save Changes" at bounding box center [481, 455] width 67 height 13
